Goal: Task Accomplishment & Management: Manage account settings

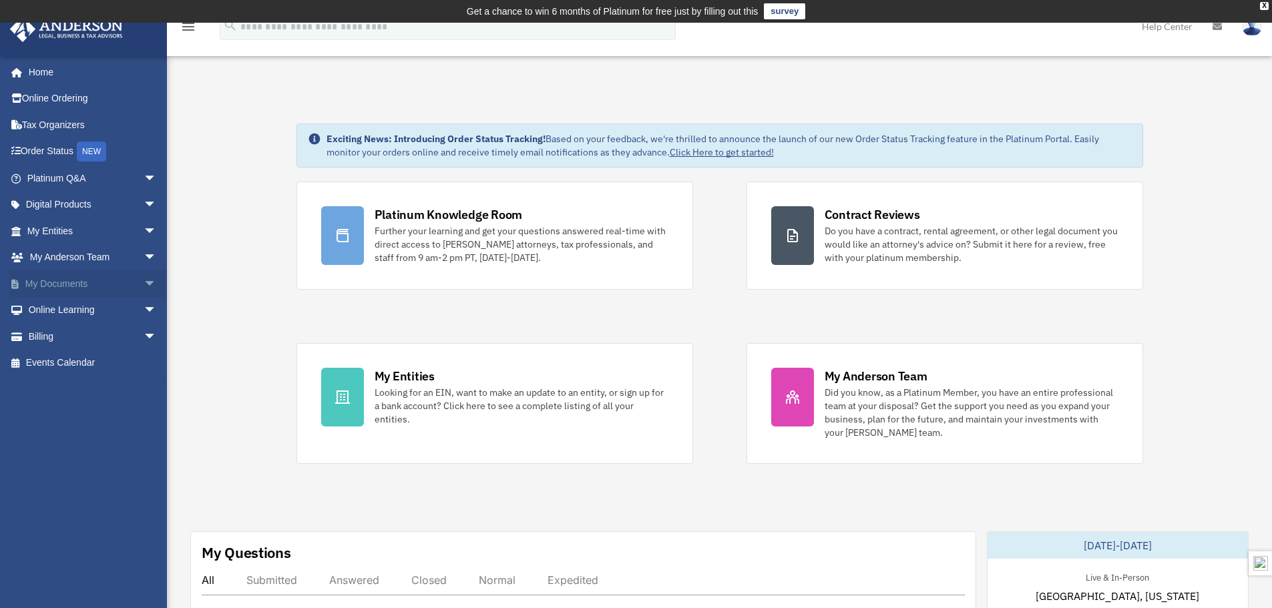
click at [66, 284] on link "My Documents arrow_drop_down" at bounding box center [93, 283] width 168 height 27
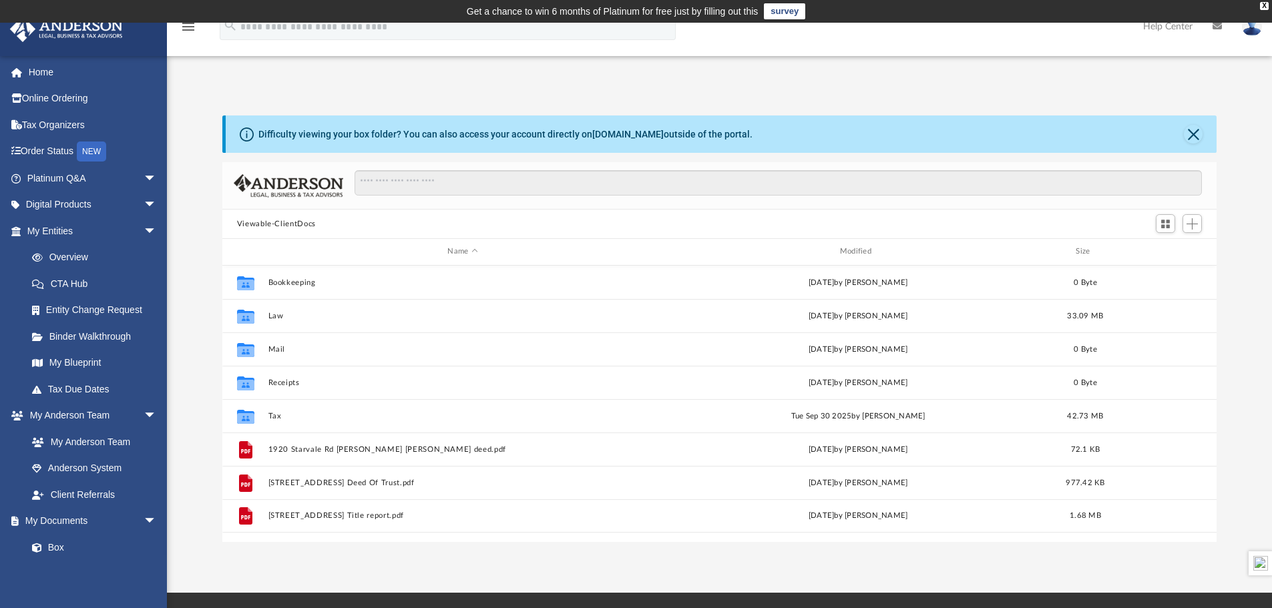
scroll to position [294, 984]
click at [1193, 224] on span "Add" at bounding box center [1191, 223] width 11 height 11
click at [1178, 247] on li "Upload" at bounding box center [1172, 251] width 43 height 14
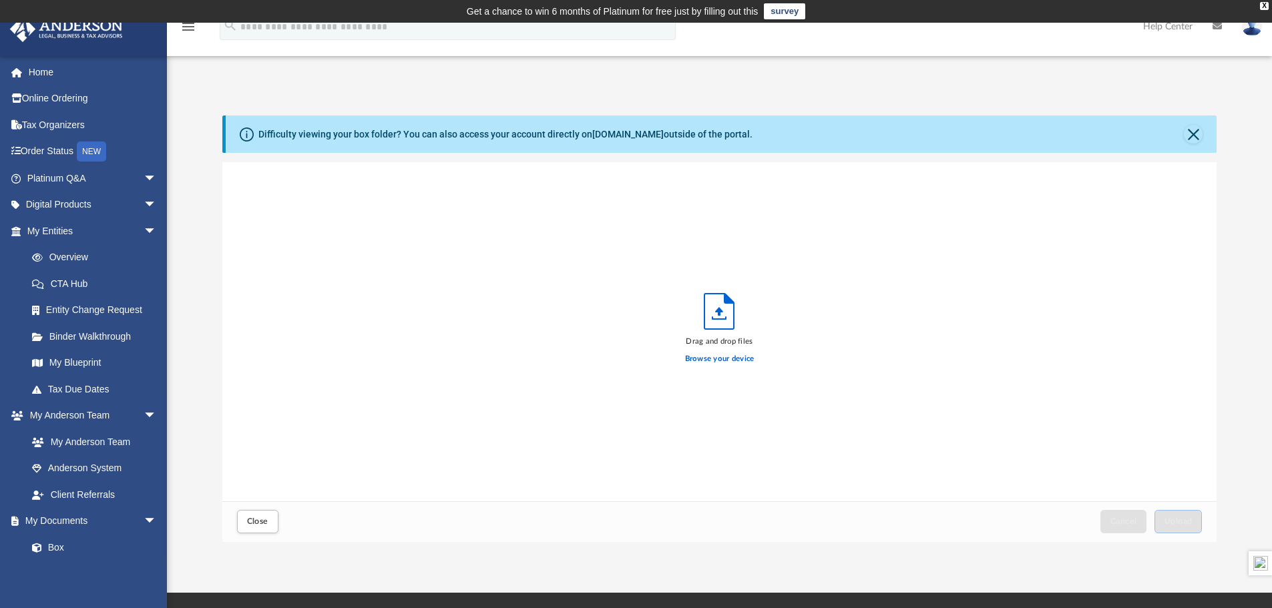
scroll to position [328, 984]
click at [1181, 517] on span "Upload" at bounding box center [1178, 521] width 28 height 8
click at [257, 517] on span "Close" at bounding box center [257, 521] width 21 height 8
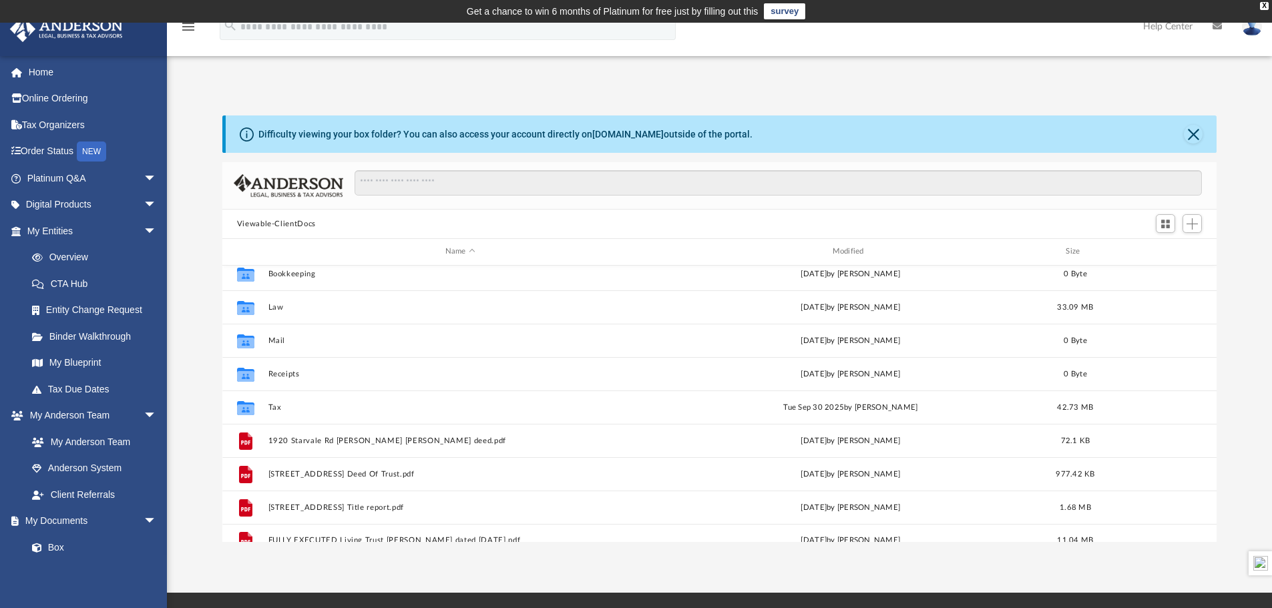
scroll to position [0, 0]
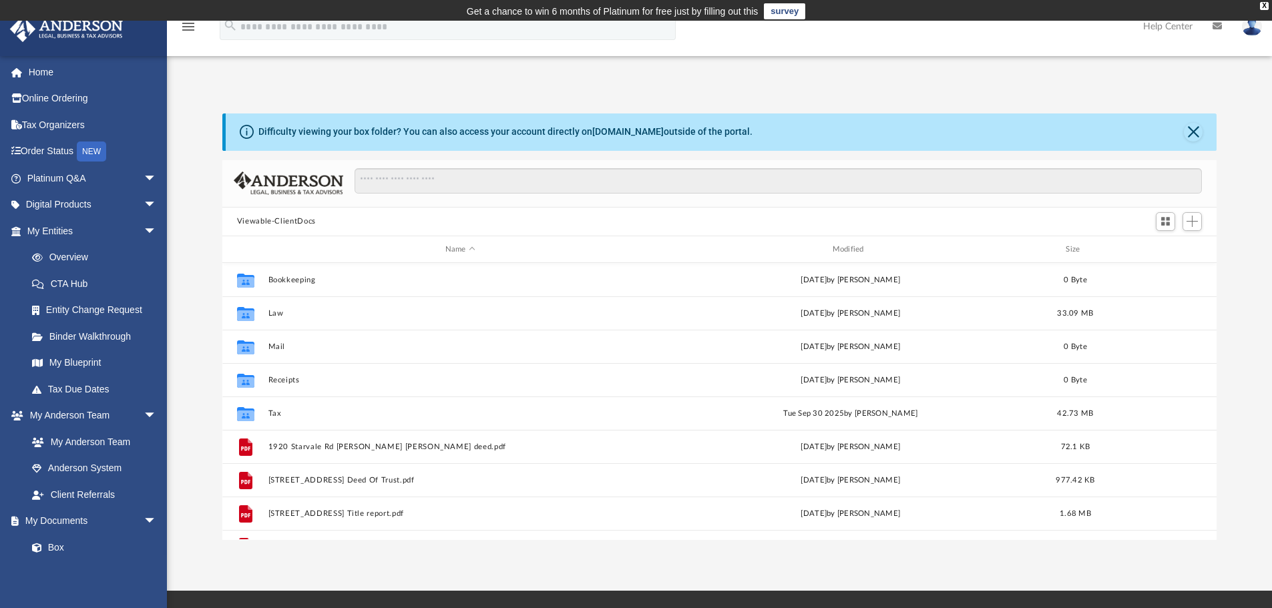
scroll to position [294, 984]
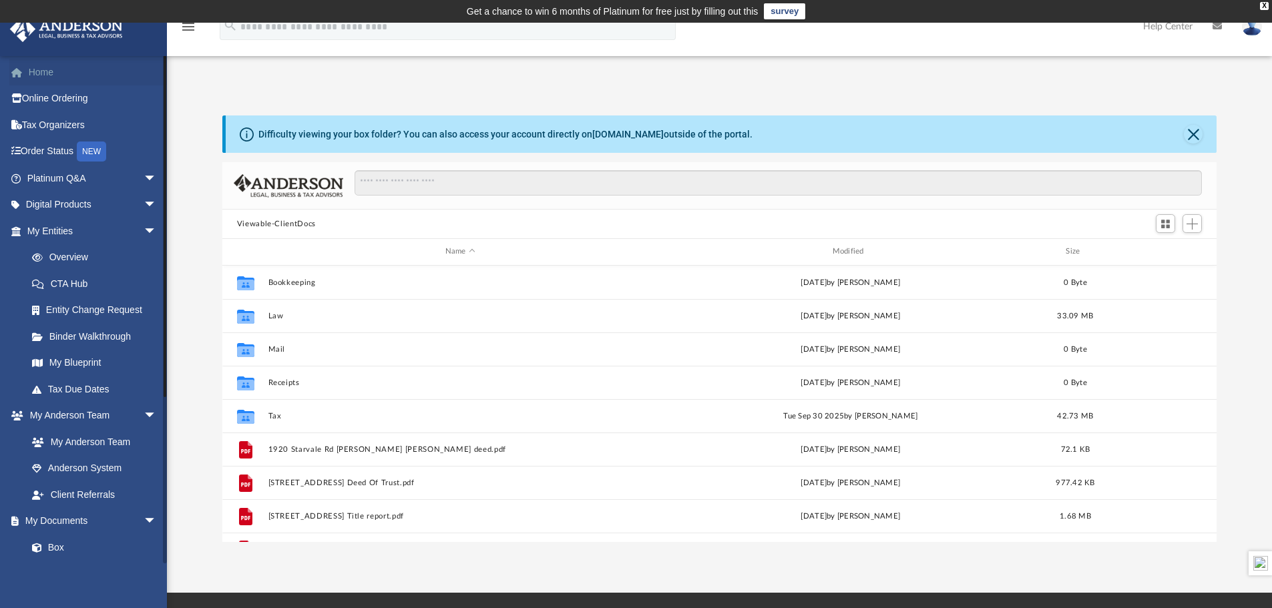
click at [37, 67] on link "Home" at bounding box center [93, 72] width 168 height 27
